Goal: Transaction & Acquisition: Purchase product/service

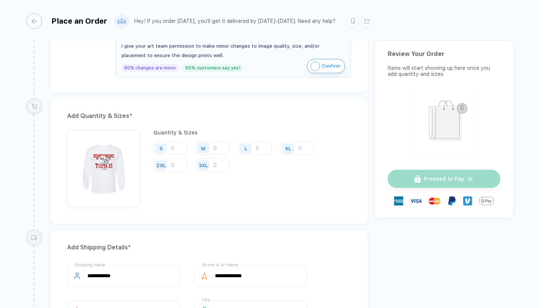
scroll to position [357, 0]
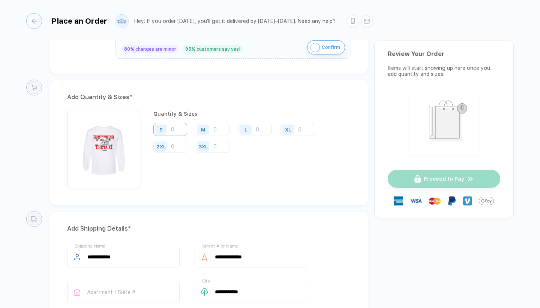
click at [179, 129] on input "number" at bounding box center [170, 129] width 34 height 13
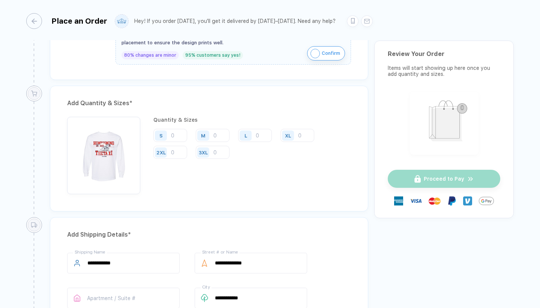
scroll to position [351, 0]
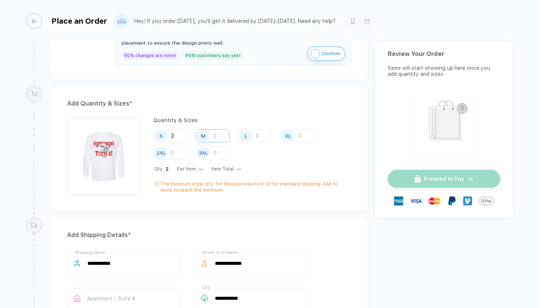
type input "2"
click at [214, 132] on input "number" at bounding box center [213, 135] width 34 height 13
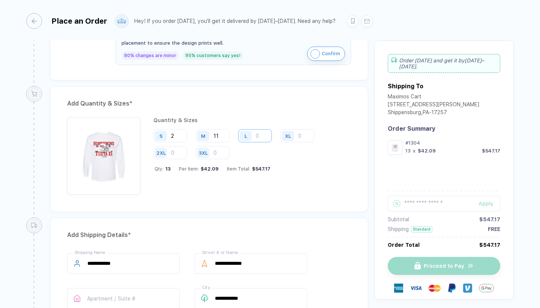
type input "11"
click at [261, 133] on input "number" at bounding box center [255, 135] width 34 height 13
type input "18"
click at [304, 135] on input "number" at bounding box center [298, 135] width 34 height 13
type input "4"
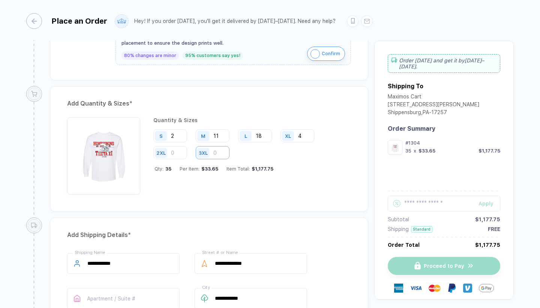
click at [217, 154] on input "number" at bounding box center [213, 152] width 34 height 13
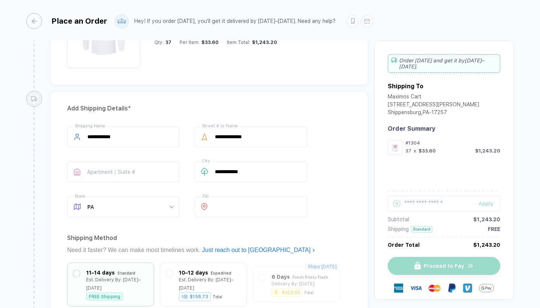
scroll to position [480, 0]
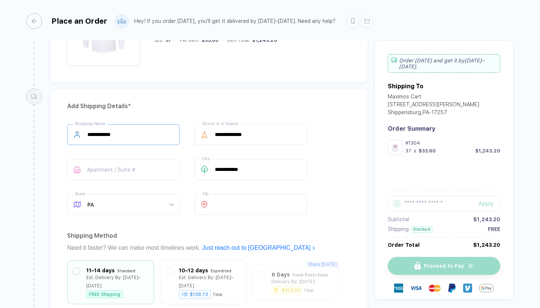
type input "2"
drag, startPoint x: 164, startPoint y: 136, endPoint x: 59, endPoint y: 142, distance: 104.9
drag, startPoint x: 127, startPoint y: 132, endPoint x: 72, endPoint y: 132, distance: 54.8
click at [72, 132] on div "**********" at bounding box center [123, 134] width 113 height 21
type input "**********"
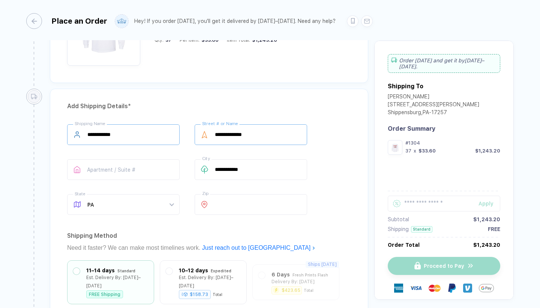
drag, startPoint x: 266, startPoint y: 132, endPoint x: 178, endPoint y: 132, distance: 88.2
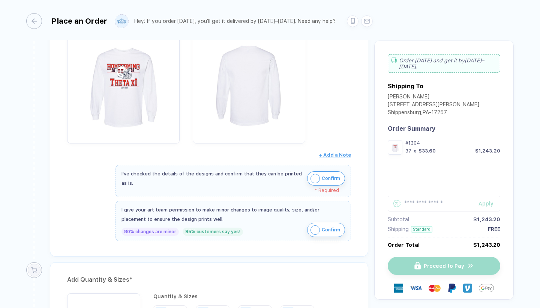
scroll to position [175, 0]
type input "**********"
click at [311, 178] on img "button" at bounding box center [315, 177] width 9 height 9
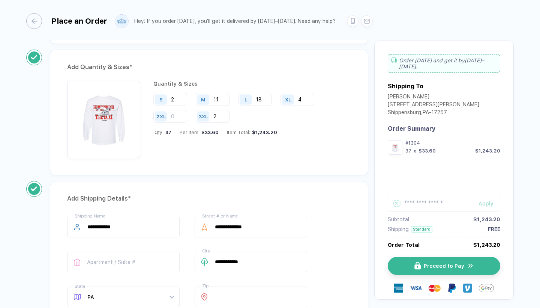
scroll to position [383, 0]
click at [463, 263] on span "Proceed to Pay" at bounding box center [449, 266] width 41 height 6
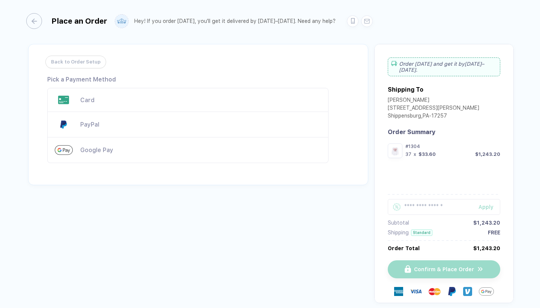
click at [465, 287] on img at bounding box center [467, 291] width 9 height 9
click at [84, 97] on div "Card" at bounding box center [200, 99] width 241 height 7
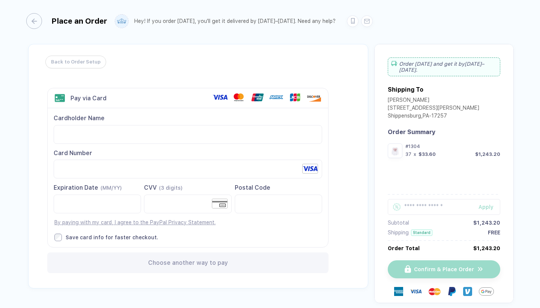
click at [262, 212] on div at bounding box center [278, 203] width 87 height 19
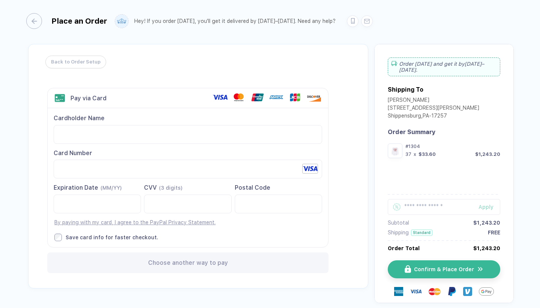
click at [284, 229] on div "Cardholder Name Card Number Expiration Date (MM/YY)" at bounding box center [188, 177] width 281 height 138
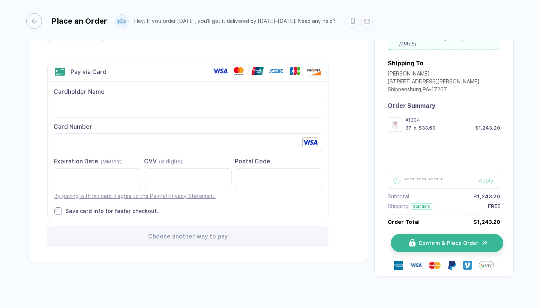
click at [453, 240] on span "Confirm & Place Order" at bounding box center [449, 243] width 60 height 6
